Goal: Task Accomplishment & Management: Use online tool/utility

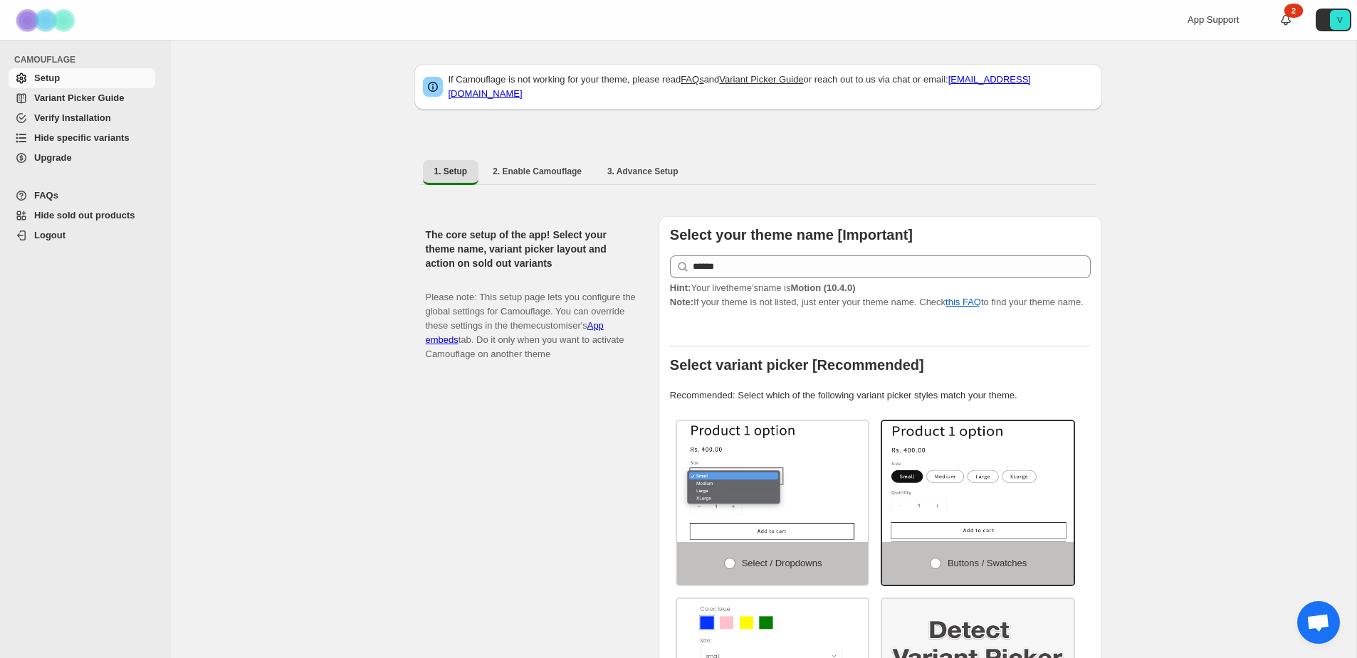
click at [109, 141] on span "Hide specific variants" at bounding box center [81, 137] width 95 height 11
click at [71, 135] on span "Hide specific variants" at bounding box center [81, 137] width 95 height 11
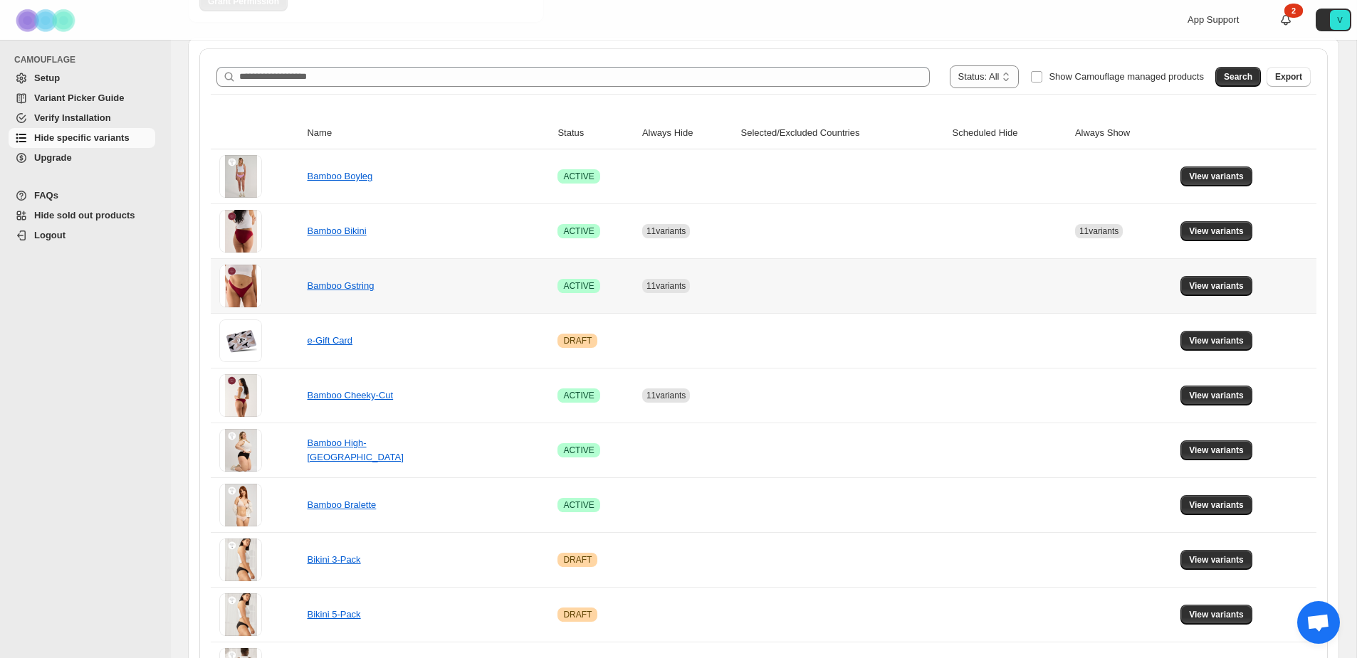
scroll to position [220, 0]
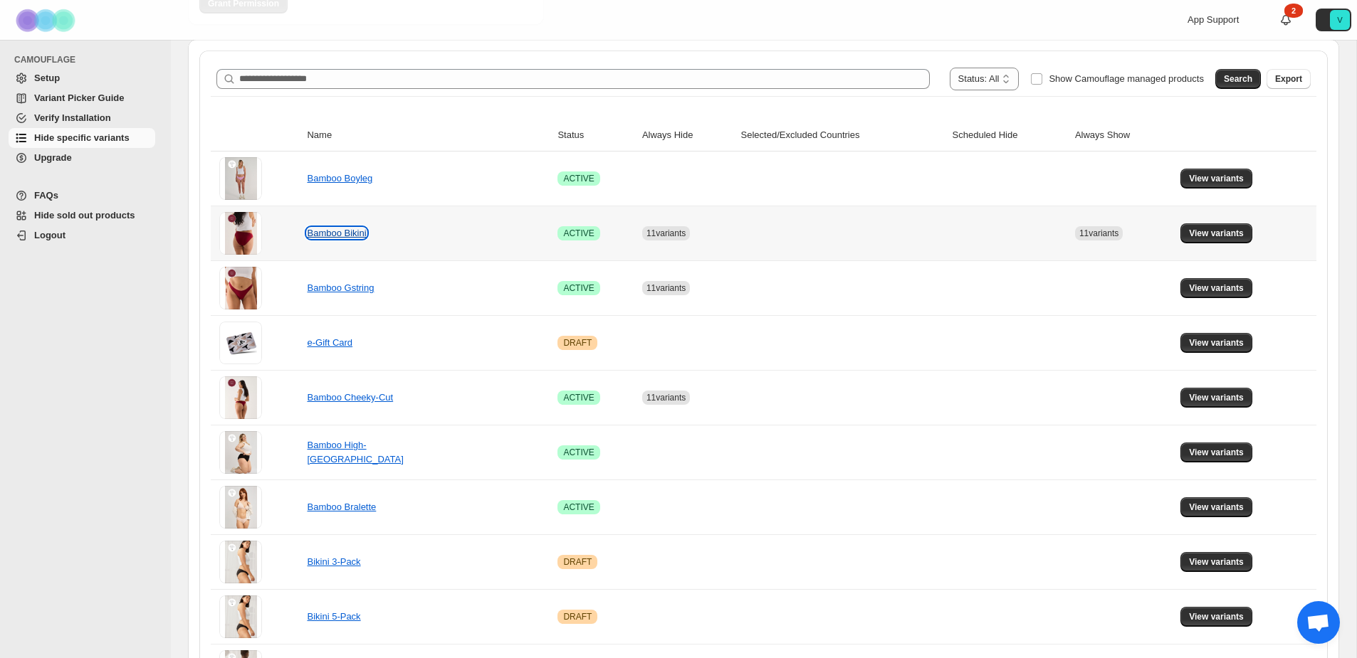
click at [335, 233] on link "Bamboo Bikini" at bounding box center [336, 233] width 59 height 11
click at [1207, 233] on span "View variants" at bounding box center [1216, 233] width 55 height 11
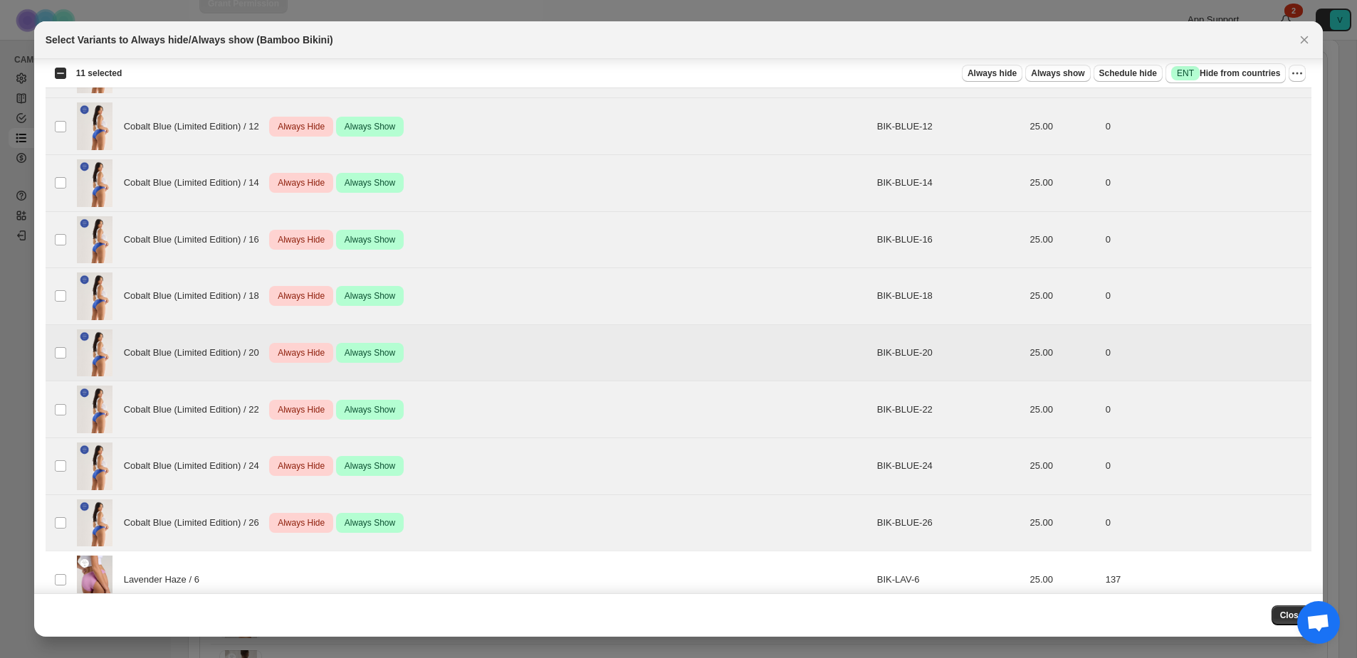
scroll to position [819, 0]
click at [1001, 74] on span "Always hide" at bounding box center [991, 73] width 49 height 11
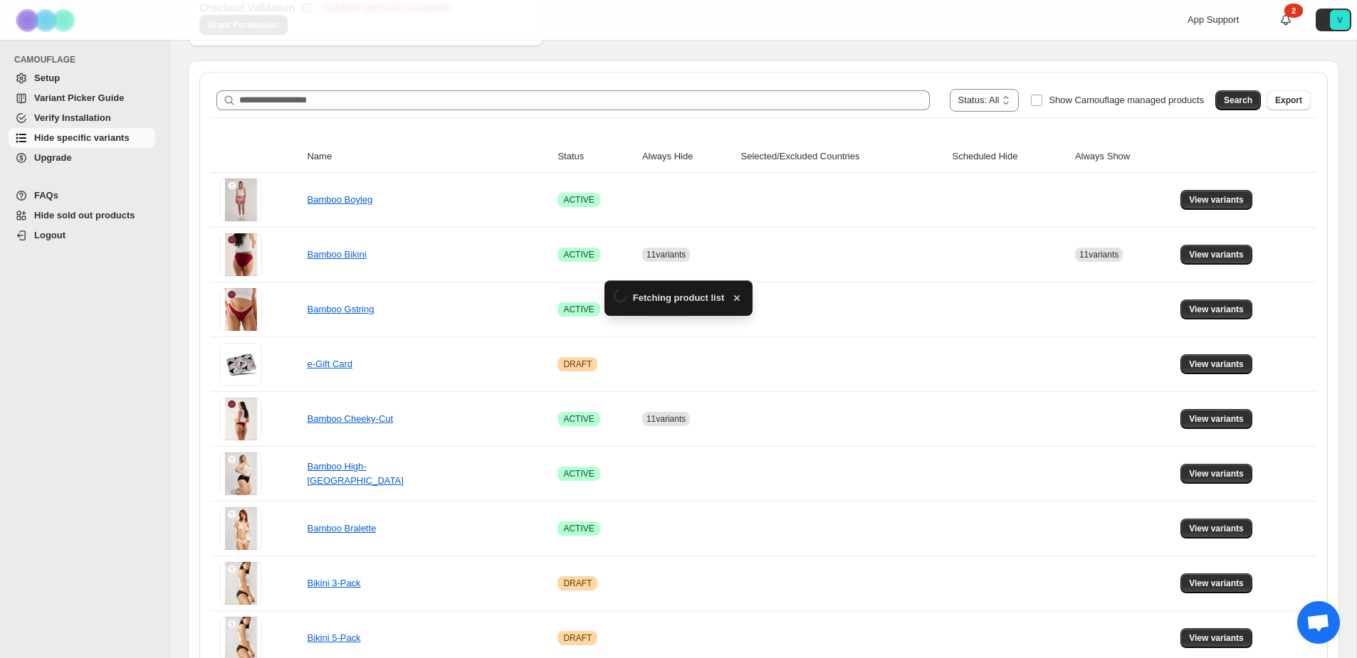
scroll to position [220, 0]
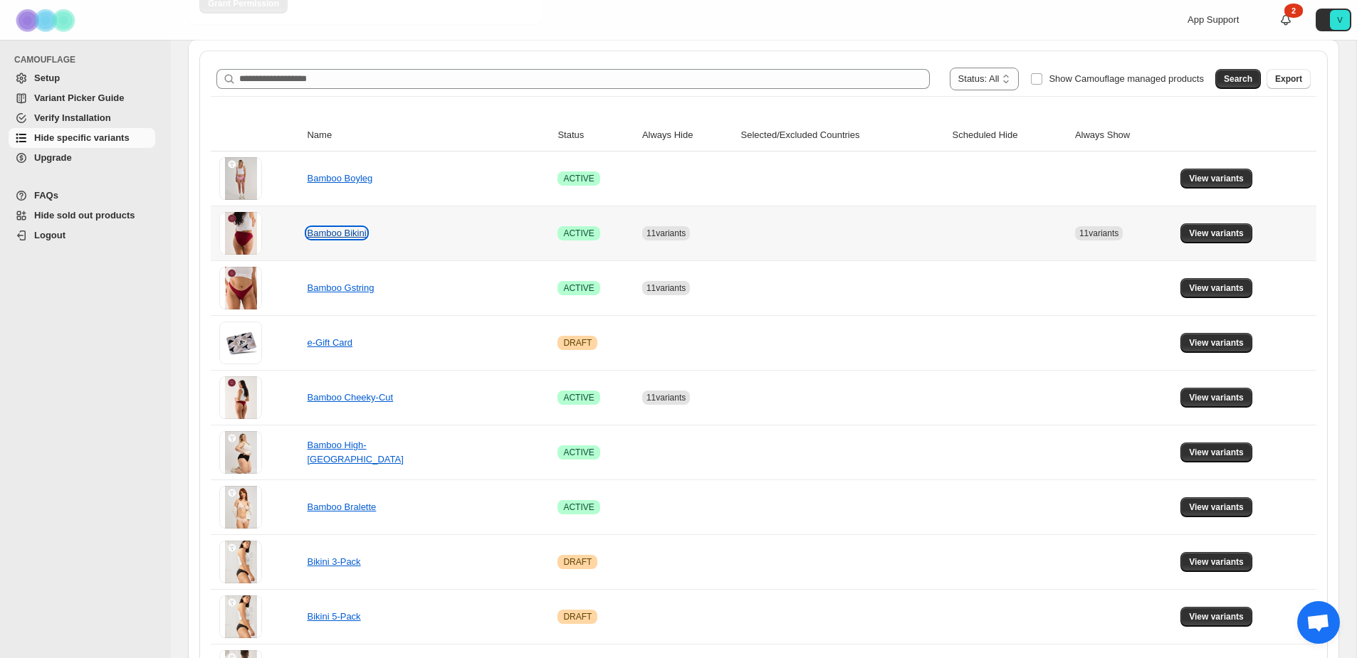
click at [339, 234] on link "Bamboo Bikini" at bounding box center [336, 233] width 59 height 11
click at [1196, 232] on span "View variants" at bounding box center [1216, 233] width 55 height 11
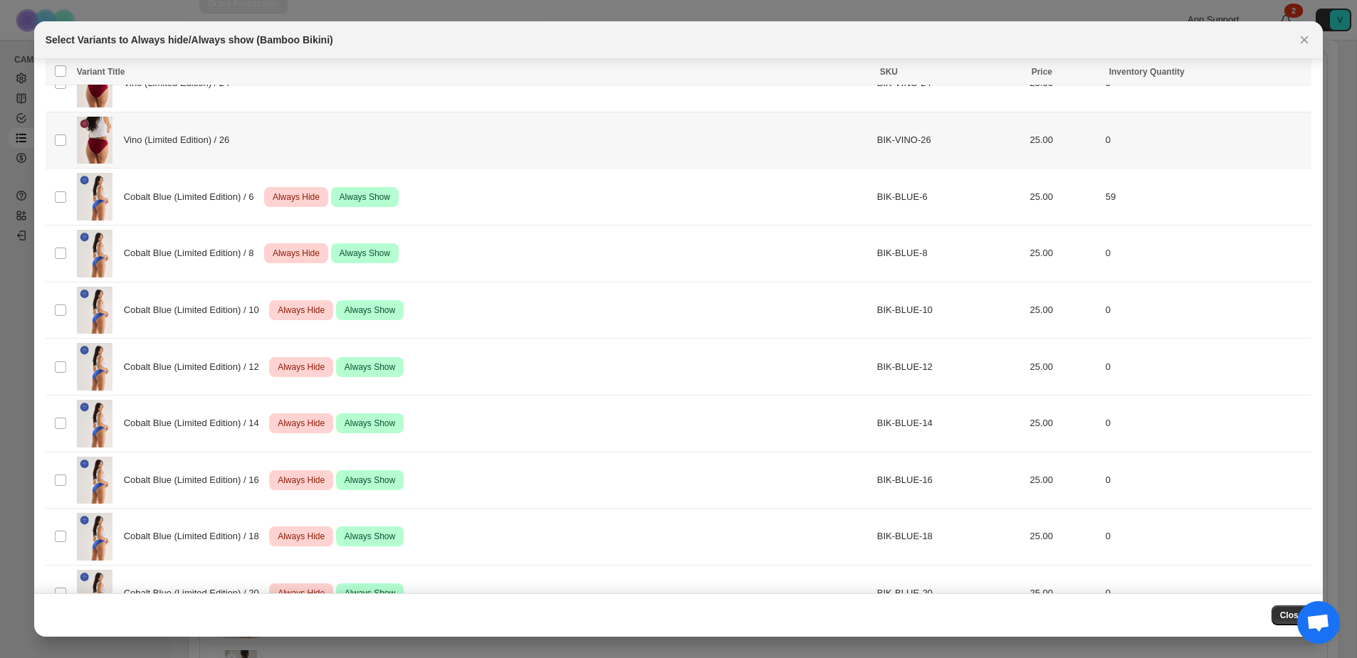
scroll to position [542, 0]
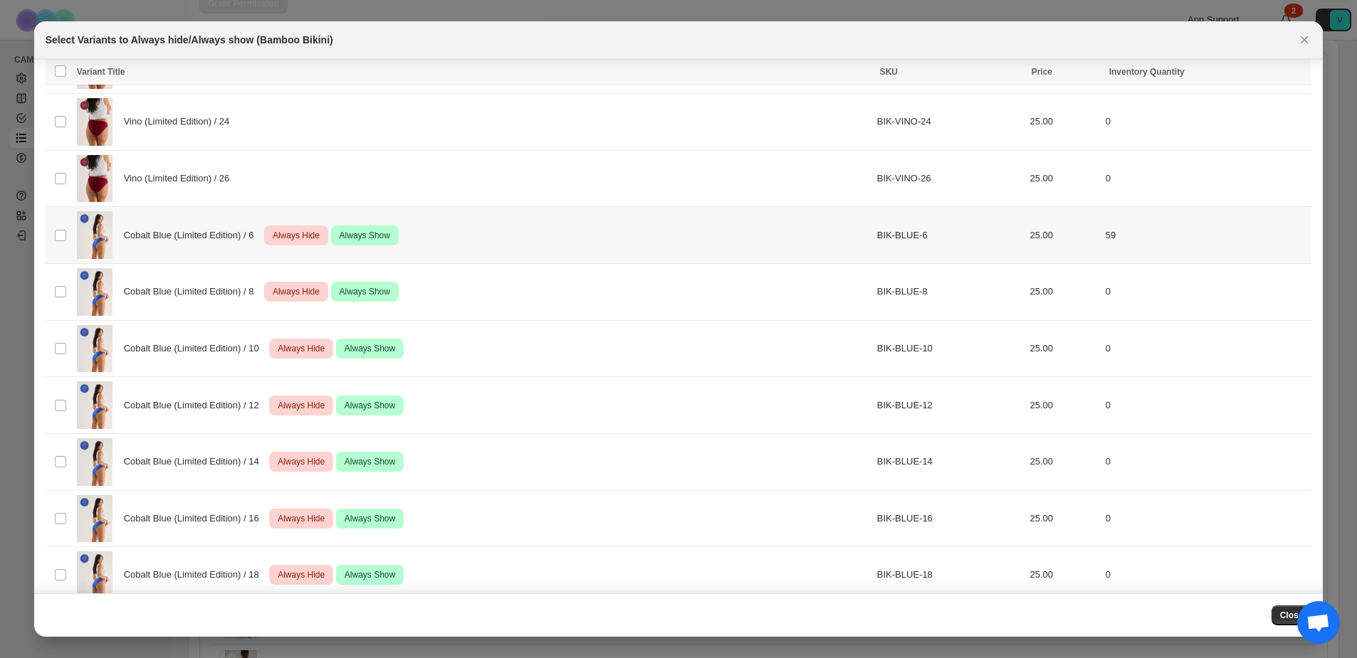
click at [292, 236] on span "Always Hide" at bounding box center [296, 235] width 53 height 17
click at [299, 290] on span "Always Hide" at bounding box center [296, 291] width 53 height 17
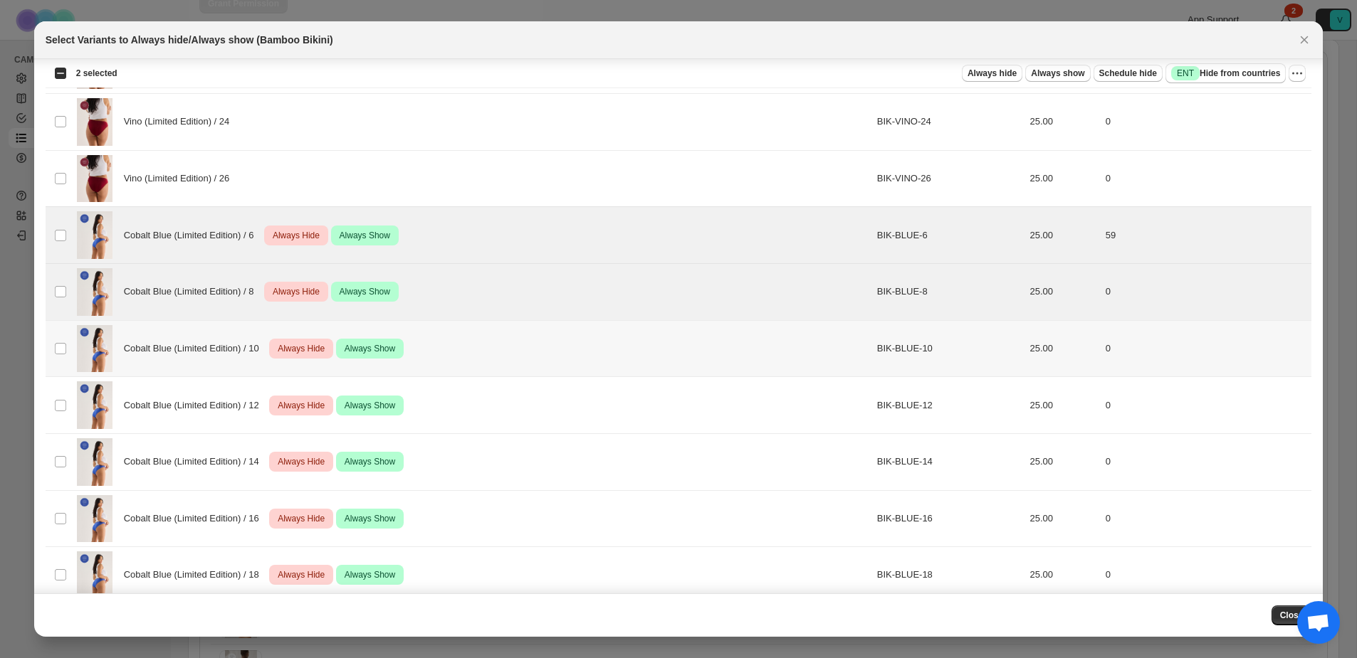
click at [290, 349] on span "Always Hide" at bounding box center [301, 348] width 53 height 17
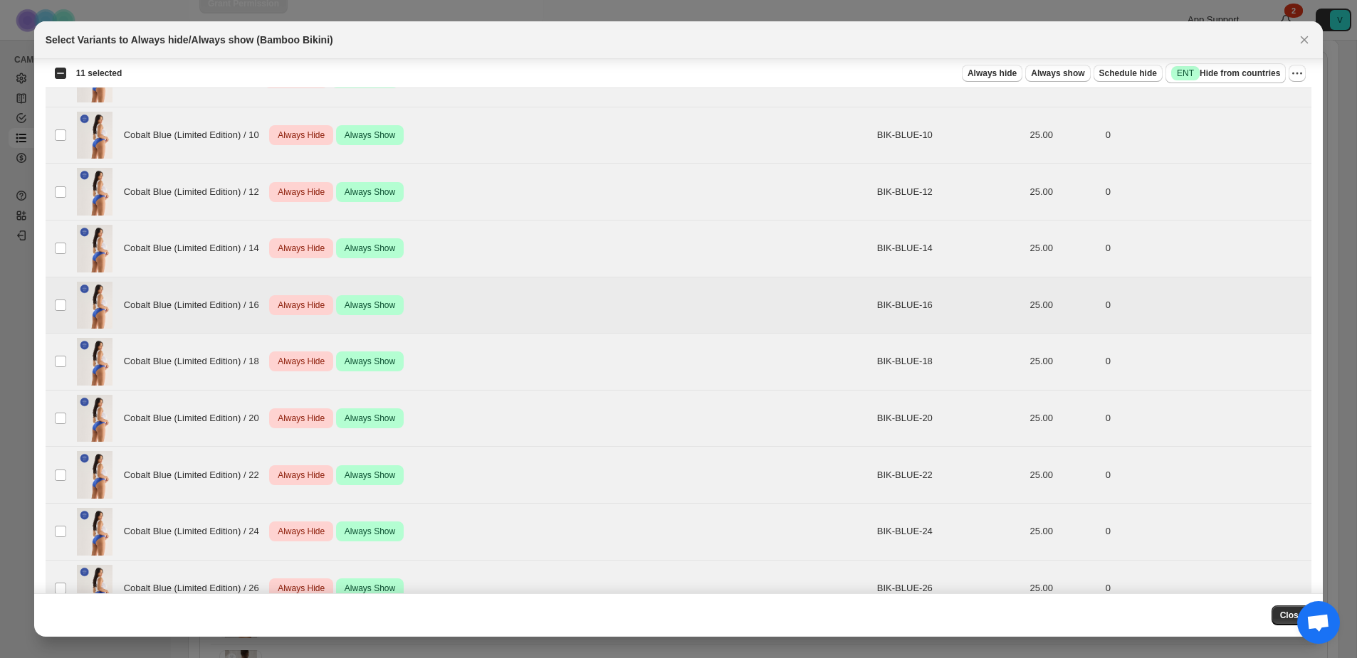
scroll to position [765, 0]
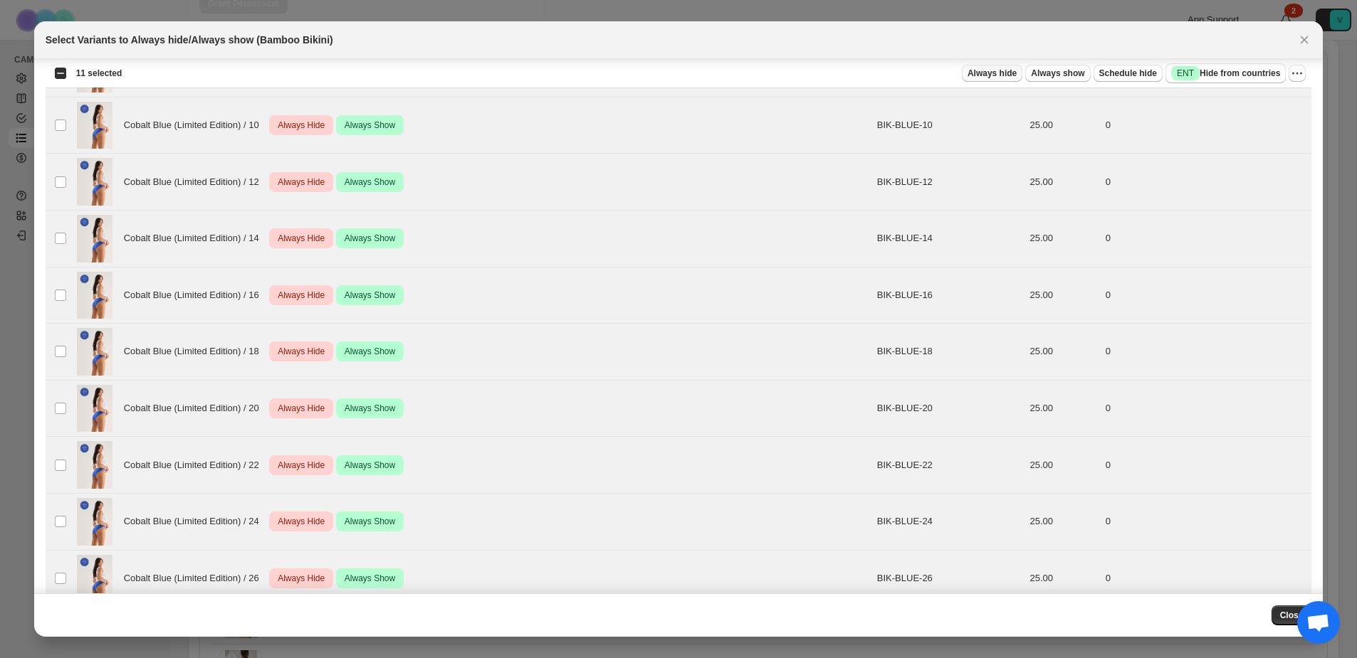
click at [972, 70] on span "Always hide" at bounding box center [991, 73] width 49 height 11
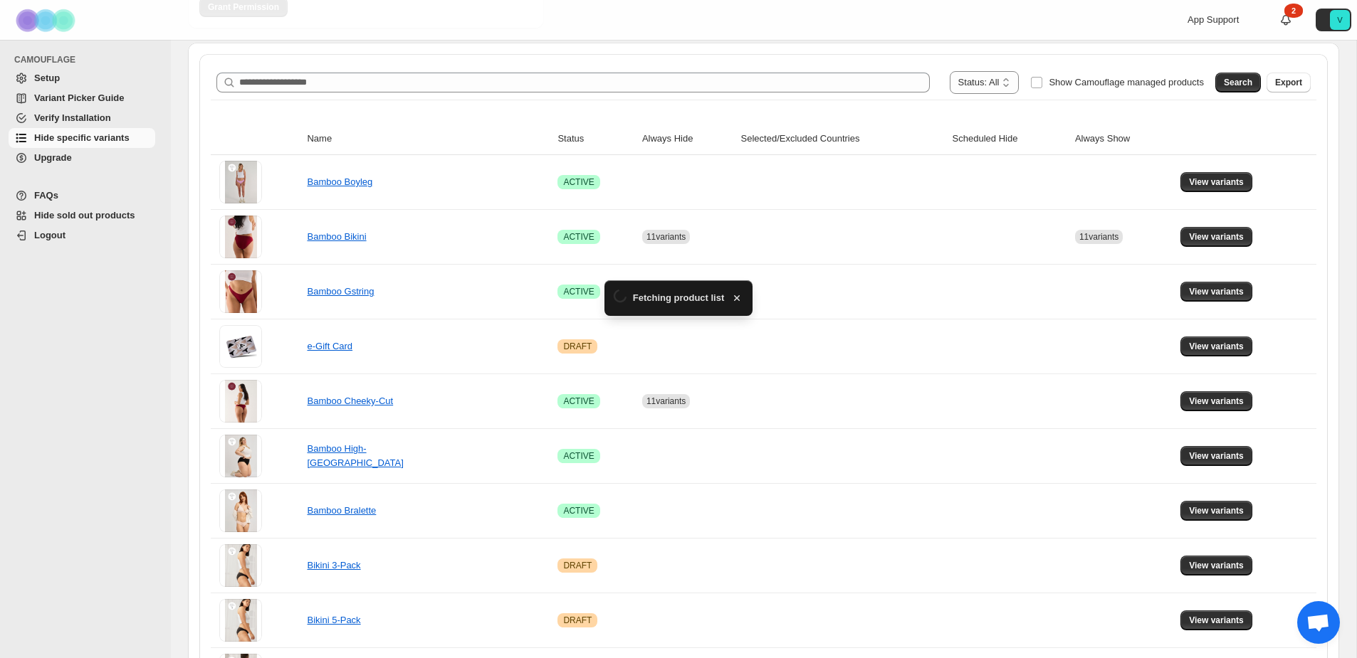
scroll to position [220, 0]
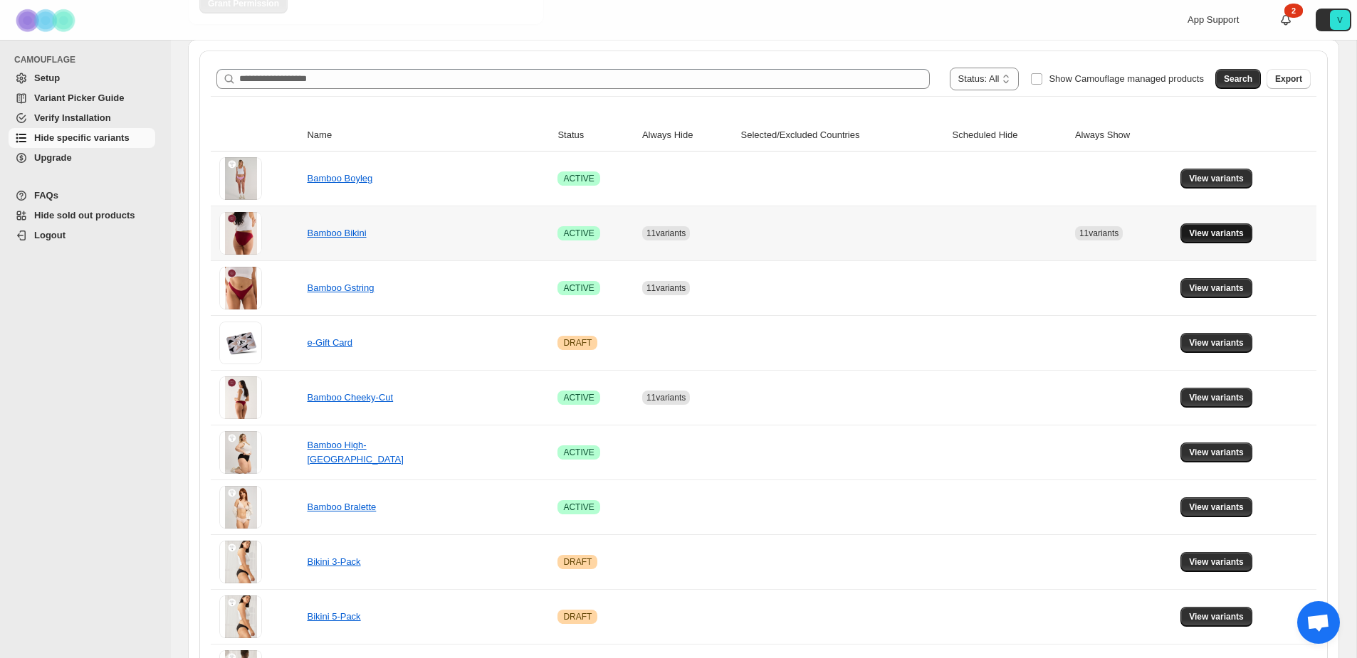
click at [1191, 232] on span "View variants" at bounding box center [1216, 233] width 55 height 11
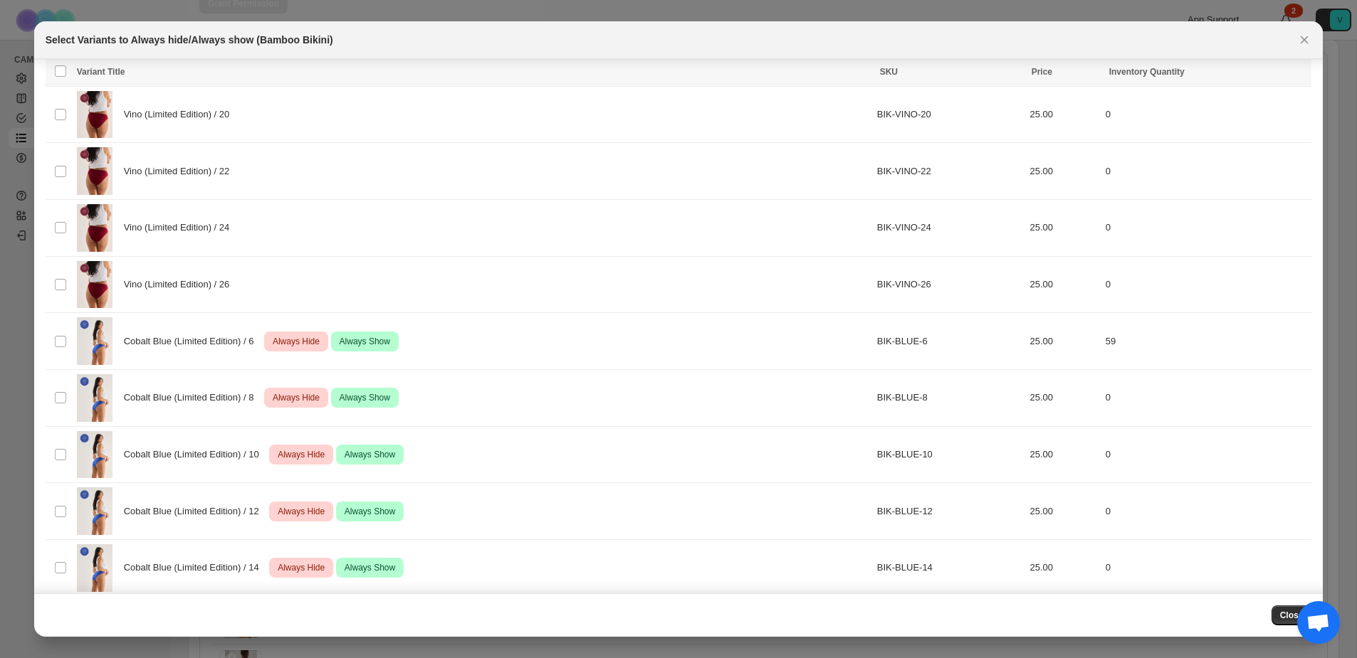
scroll to position [566, 0]
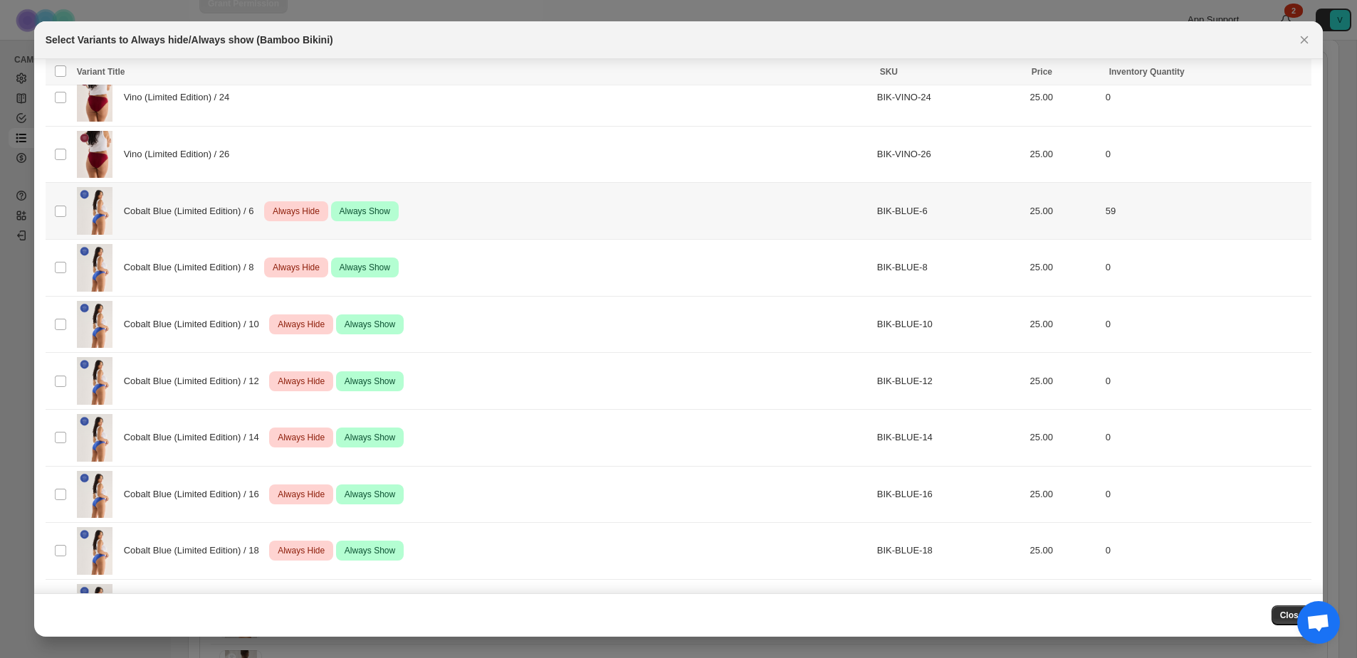
click at [53, 206] on td "Select product variant" at bounding box center [59, 211] width 27 height 57
click at [968, 74] on span "Always hide" at bounding box center [991, 73] width 49 height 11
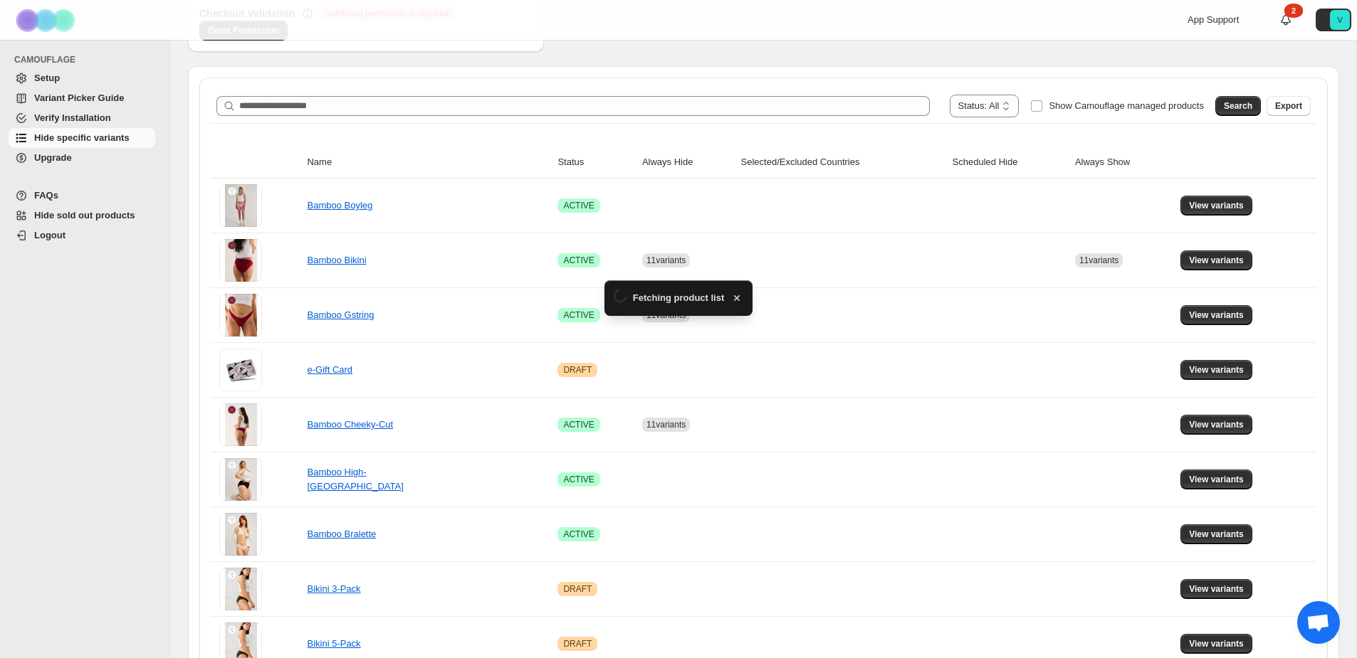
scroll to position [220, 0]
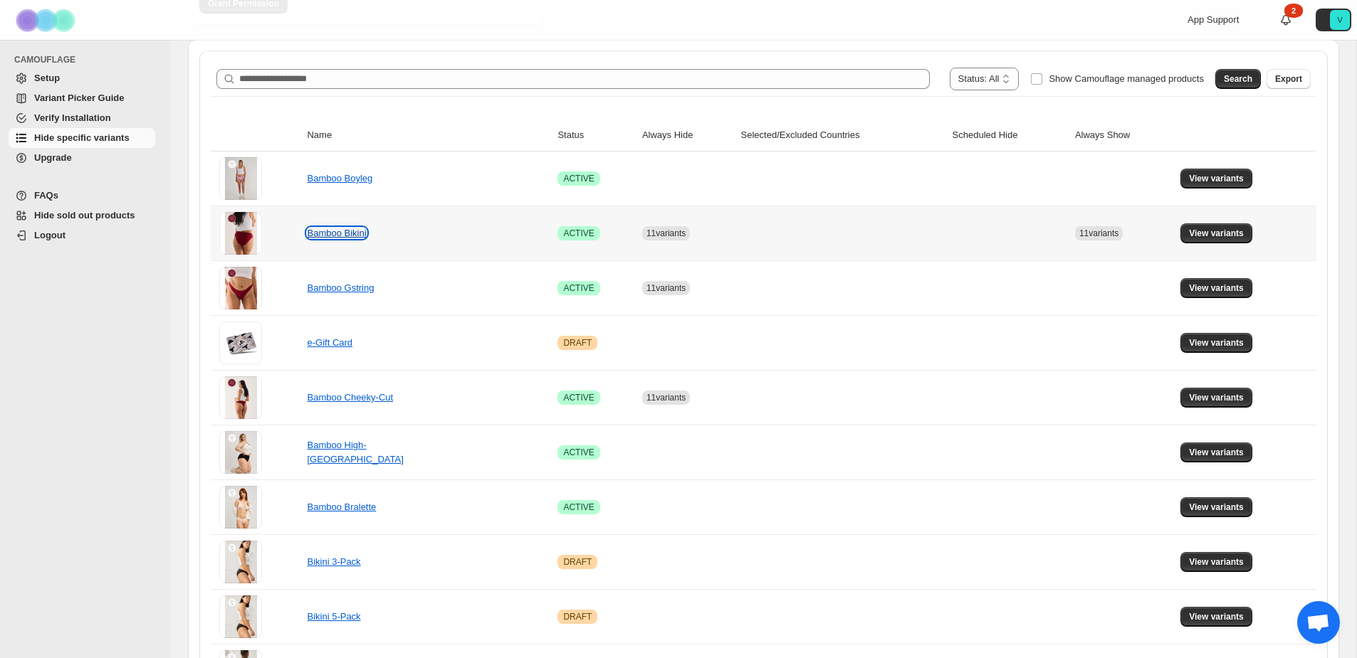
click at [316, 233] on link "Bamboo Bikini" at bounding box center [336, 233] width 59 height 11
click at [1231, 231] on span "View variants" at bounding box center [1216, 233] width 55 height 11
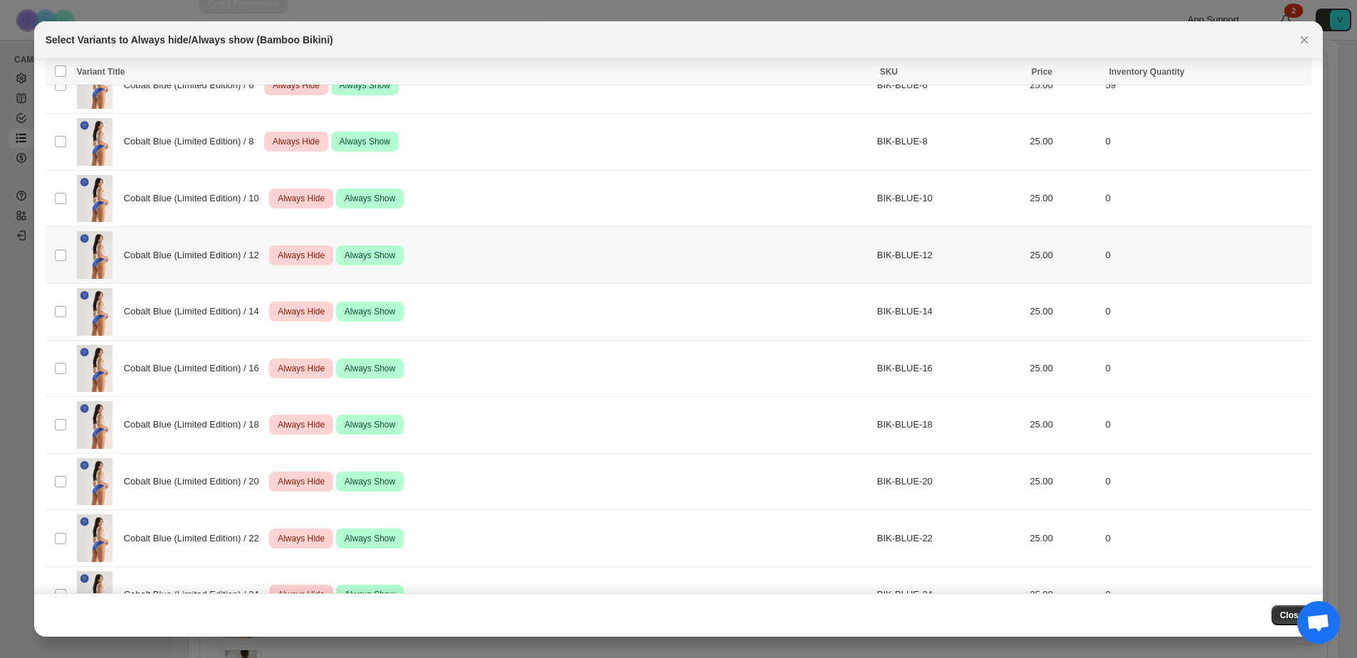
scroll to position [599, 0]
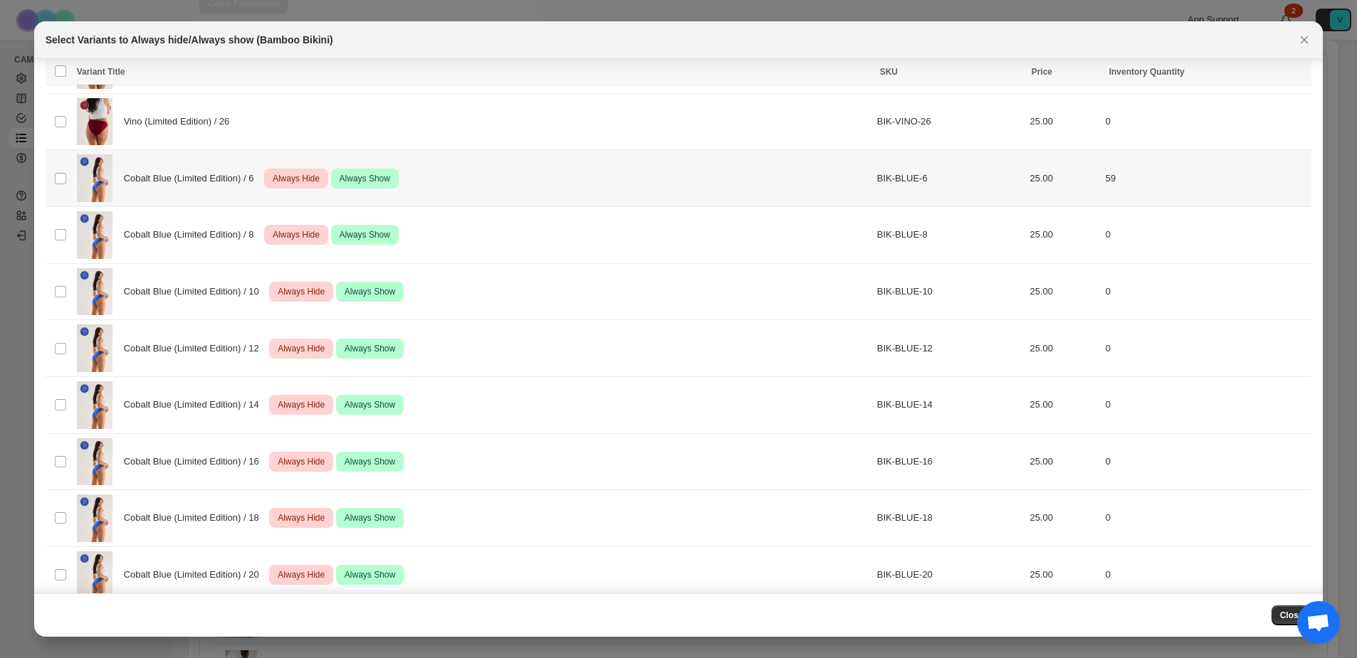
click at [51, 177] on td "Select product variant" at bounding box center [59, 178] width 27 height 57
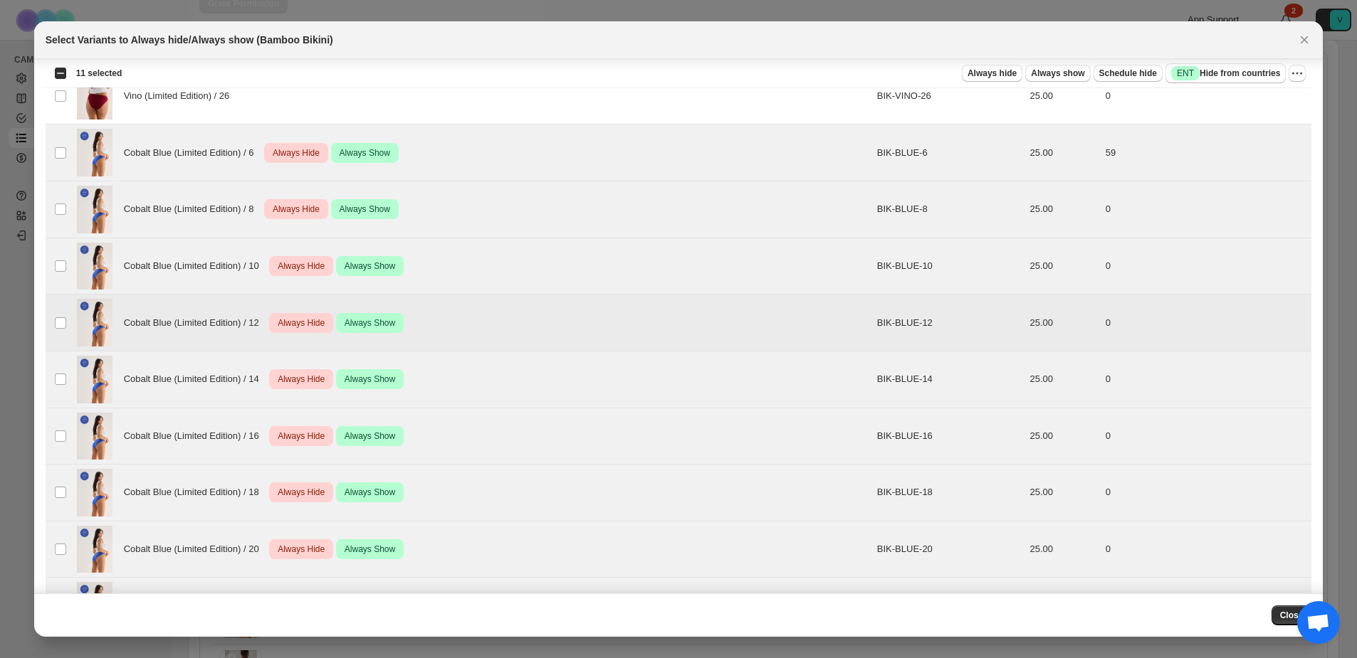
scroll to position [512, 0]
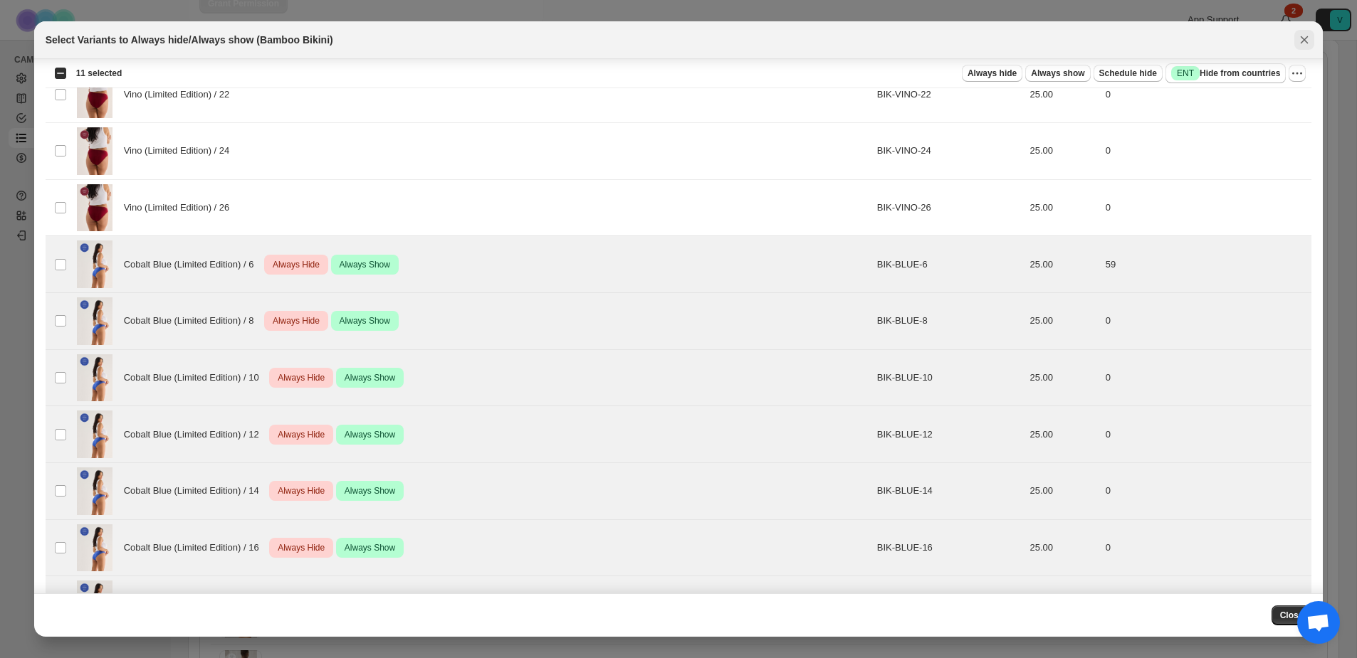
click at [1305, 43] on icon "Close" at bounding box center [1304, 40] width 14 height 14
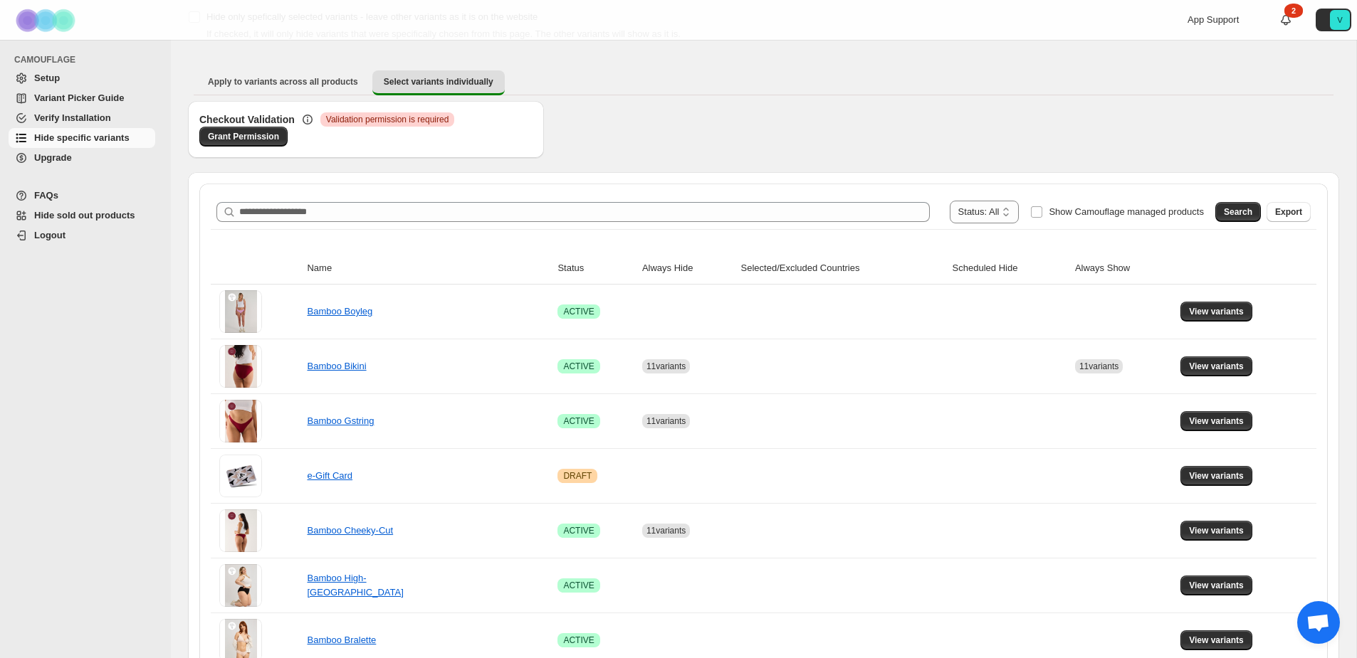
scroll to position [0, 0]
